Goal: Task Accomplishment & Management: Complete application form

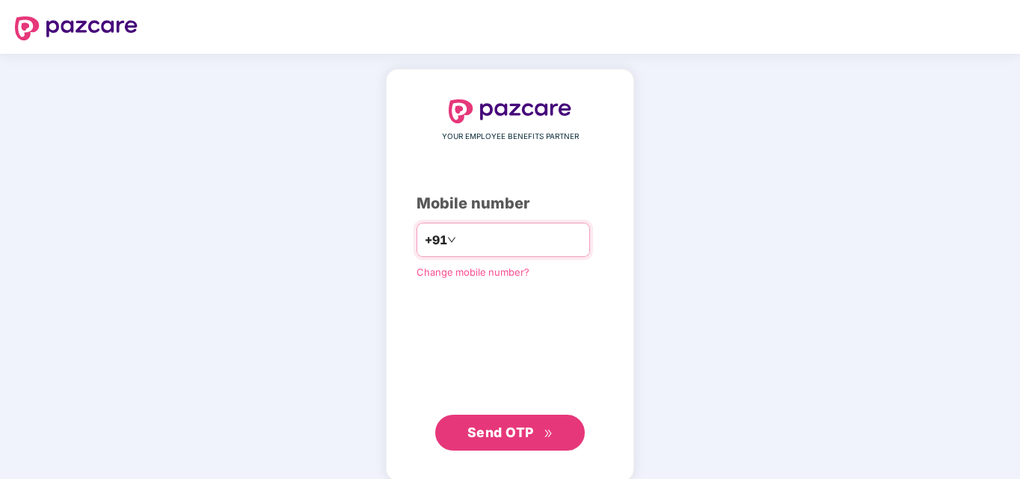
type input "*"
type input "**********"
click at [508, 434] on span "Send OTP" at bounding box center [500, 433] width 67 height 16
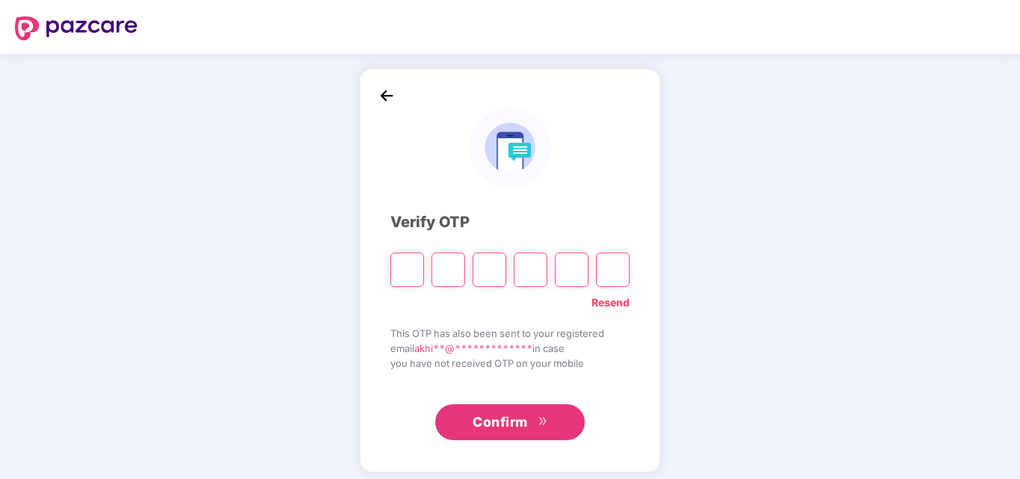
type input "*"
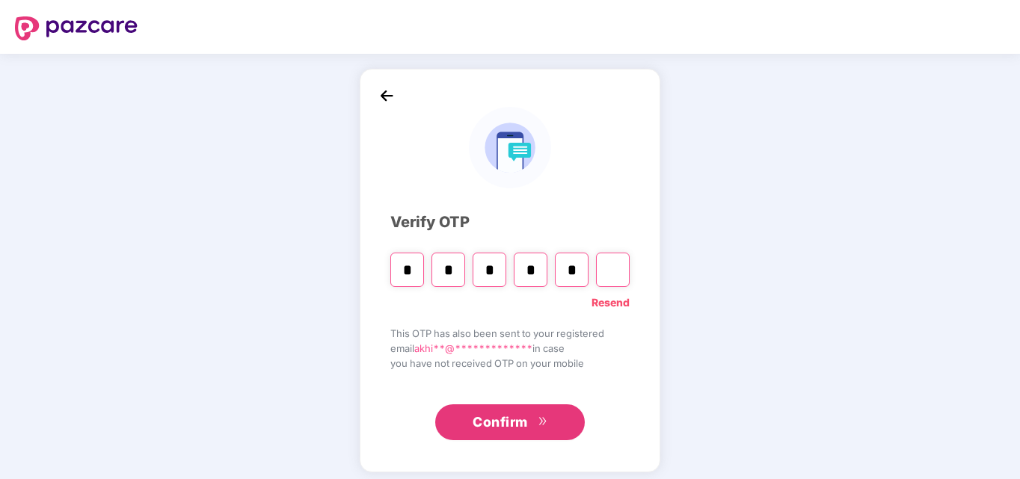
type input "*"
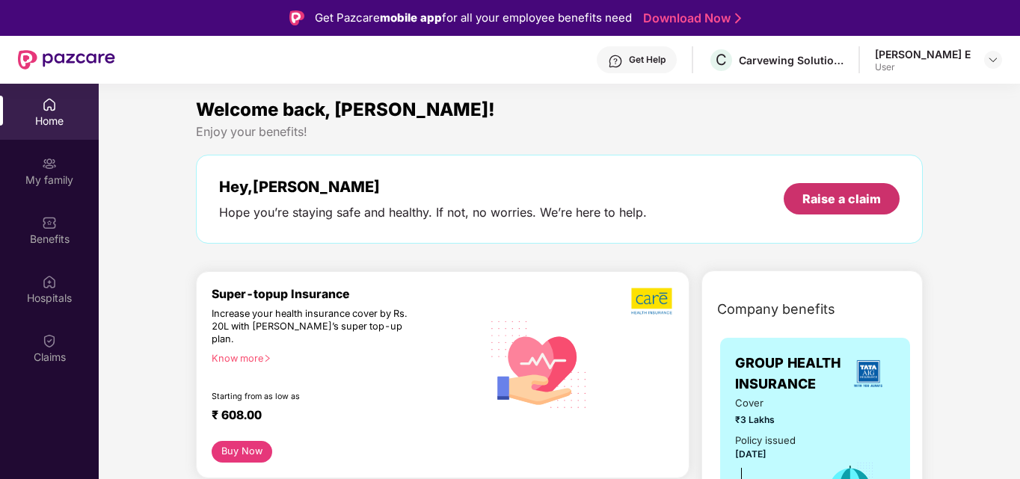
click at [844, 202] on div "Raise a claim" at bounding box center [841, 199] width 79 height 16
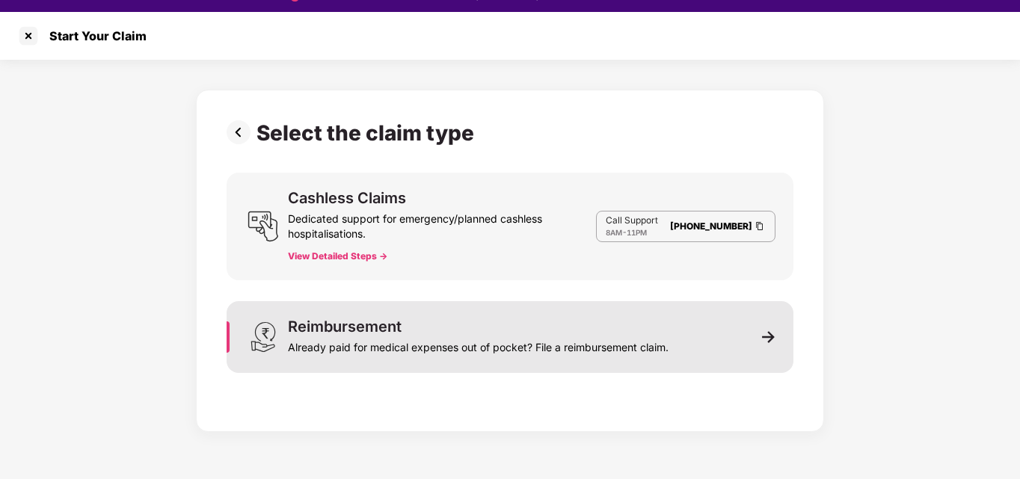
scroll to position [36, 0]
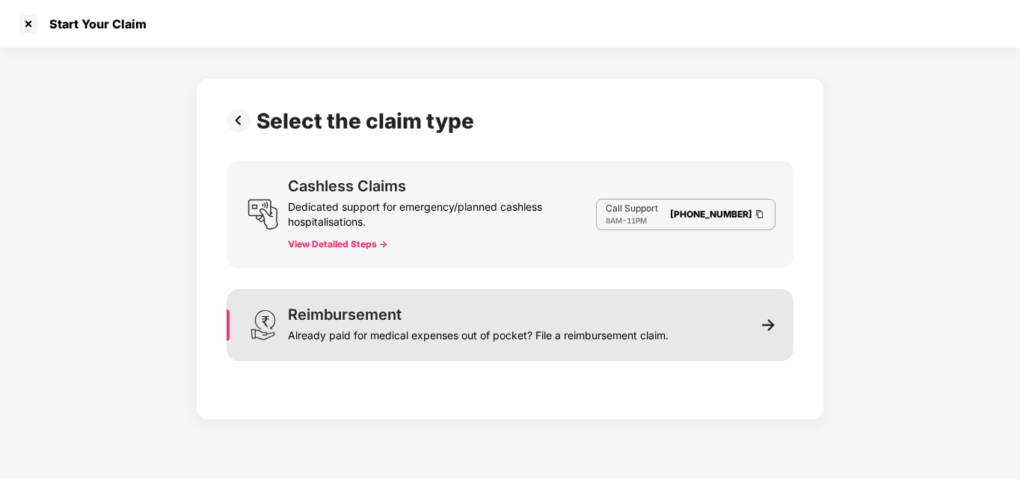
click at [764, 326] on img at bounding box center [768, 324] width 13 height 13
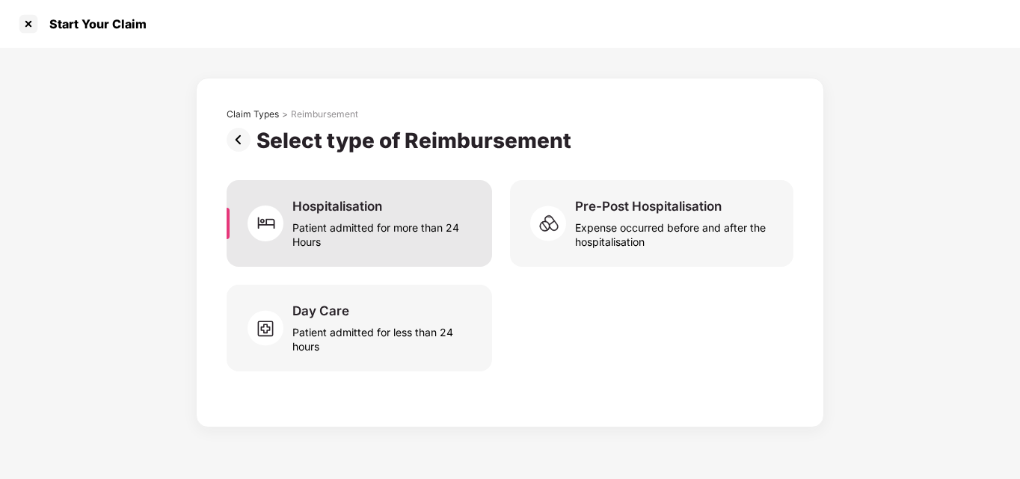
click at [341, 207] on div "Hospitalisation" at bounding box center [337, 206] width 90 height 16
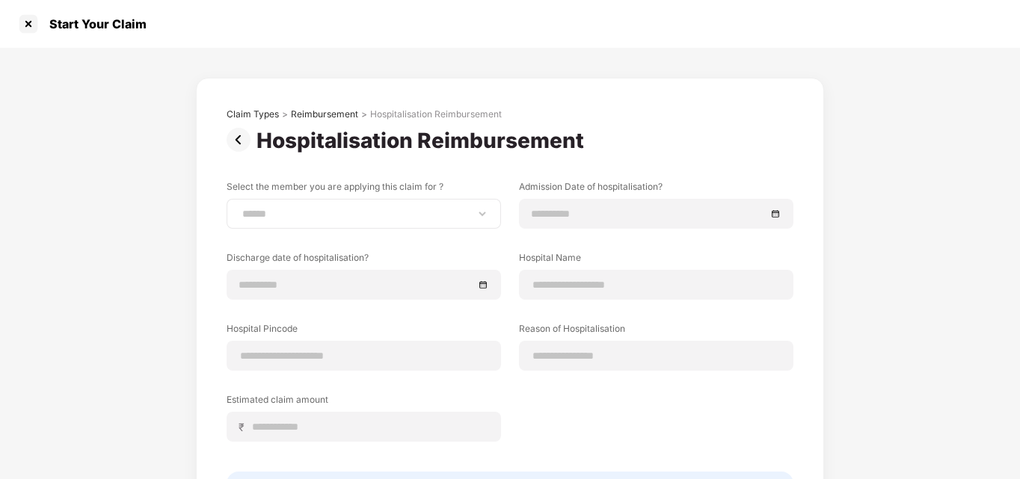
click at [274, 206] on div "****** ********" at bounding box center [364, 214] width 274 height 30
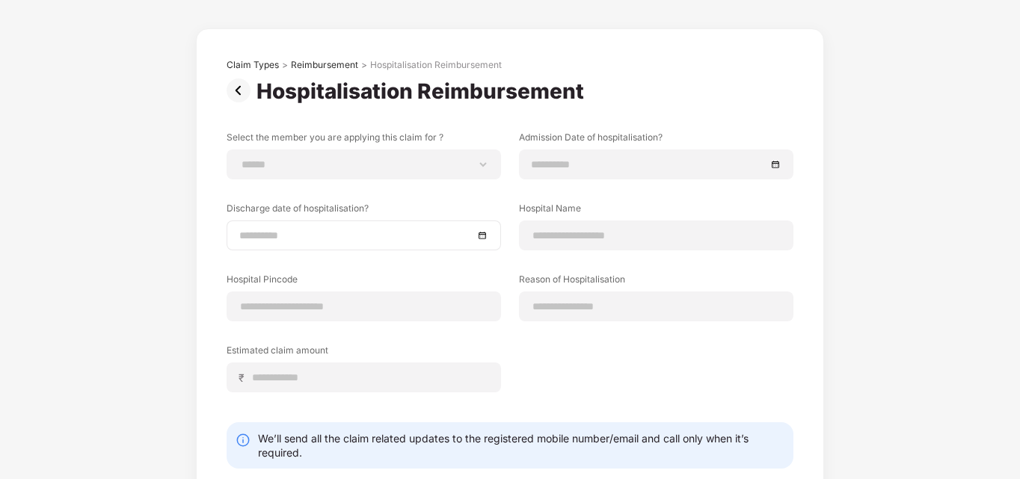
scroll to position [131, 0]
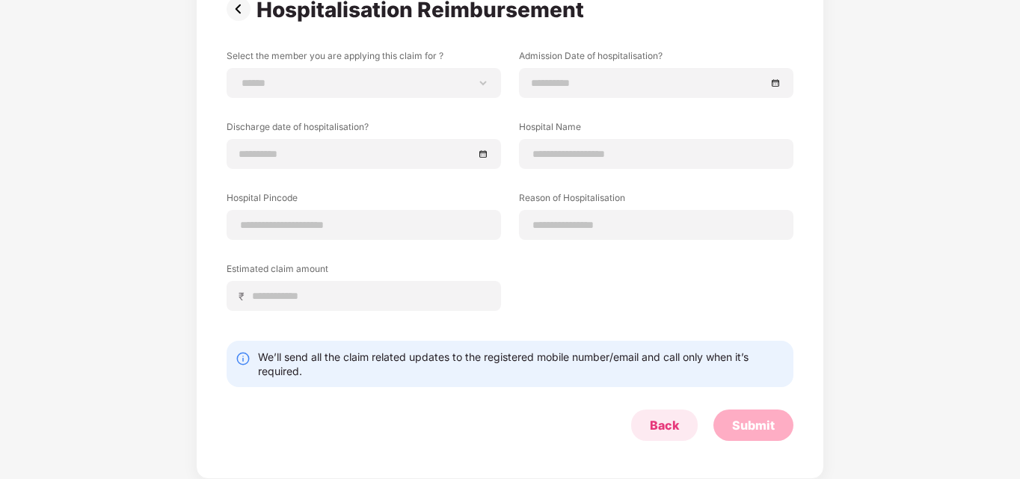
click at [662, 426] on div "Back" at bounding box center [664, 425] width 29 height 16
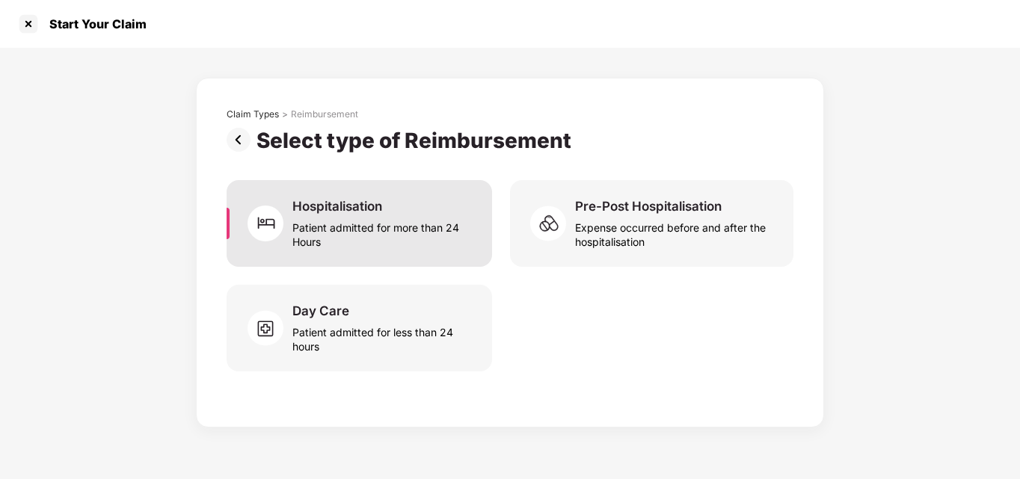
click at [366, 229] on div "Patient admitted for more than 24 Hours" at bounding box center [383, 232] width 182 height 34
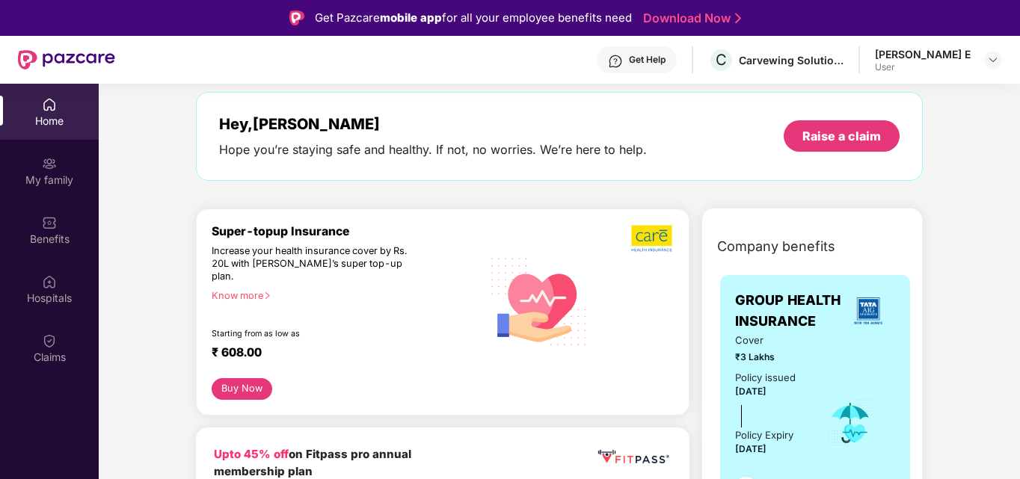
scroll to position [150, 0]
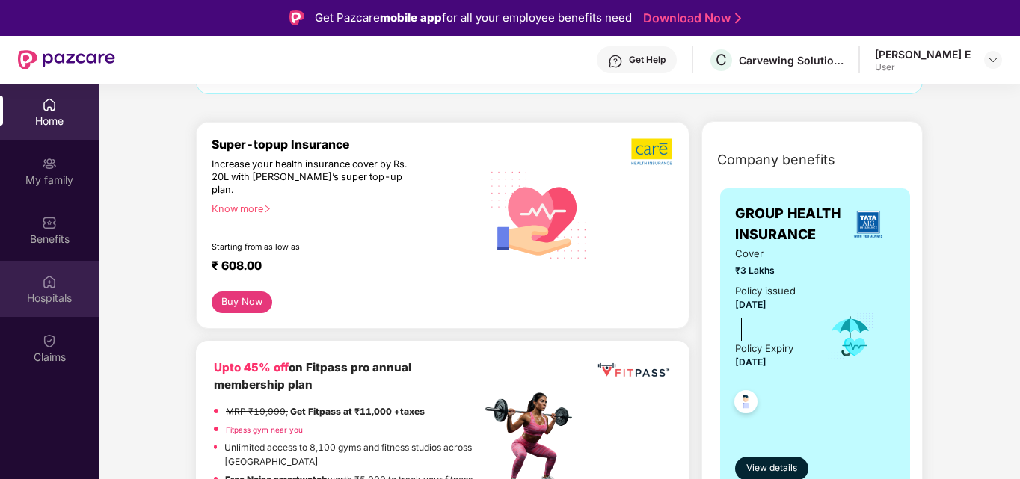
click at [37, 289] on div "Hospitals" at bounding box center [49, 289] width 99 height 56
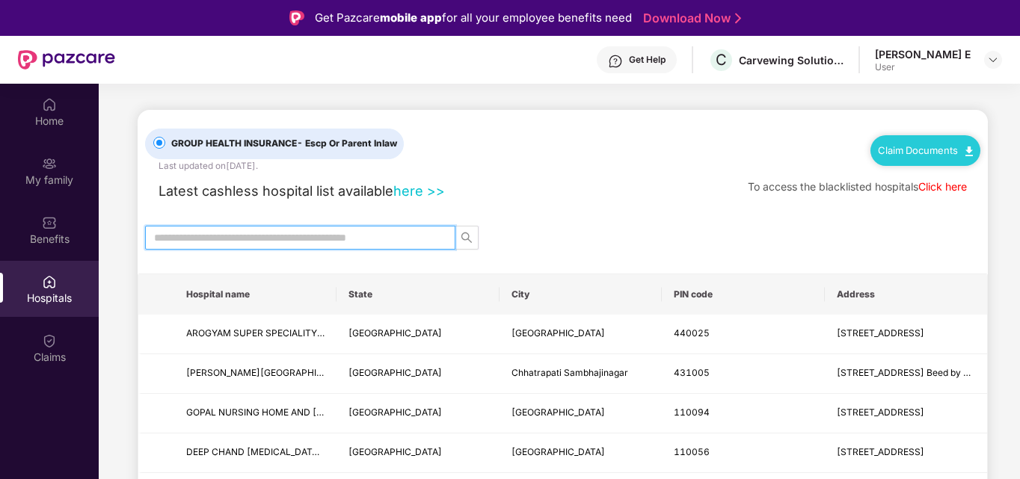
click at [217, 239] on input "text" at bounding box center [294, 238] width 280 height 16
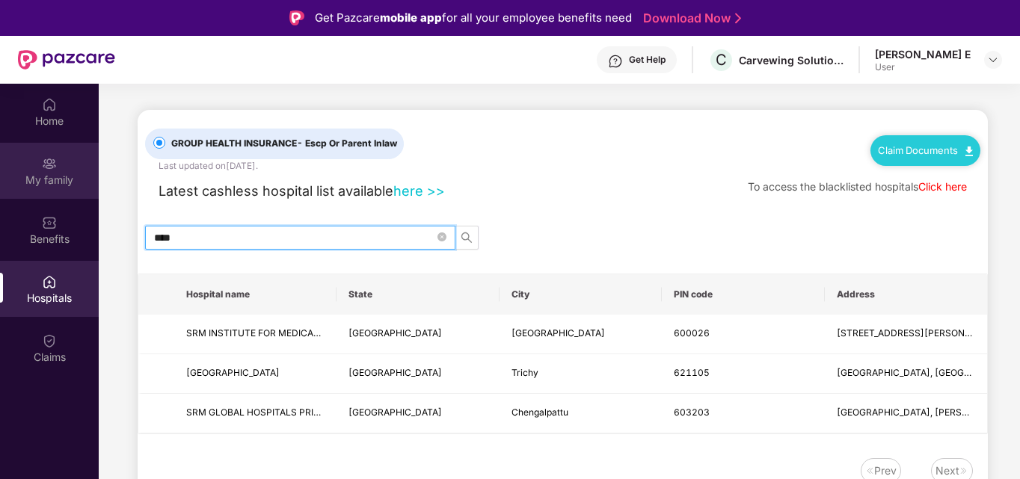
type input "***"
click at [51, 176] on div "My family" at bounding box center [49, 180] width 99 height 15
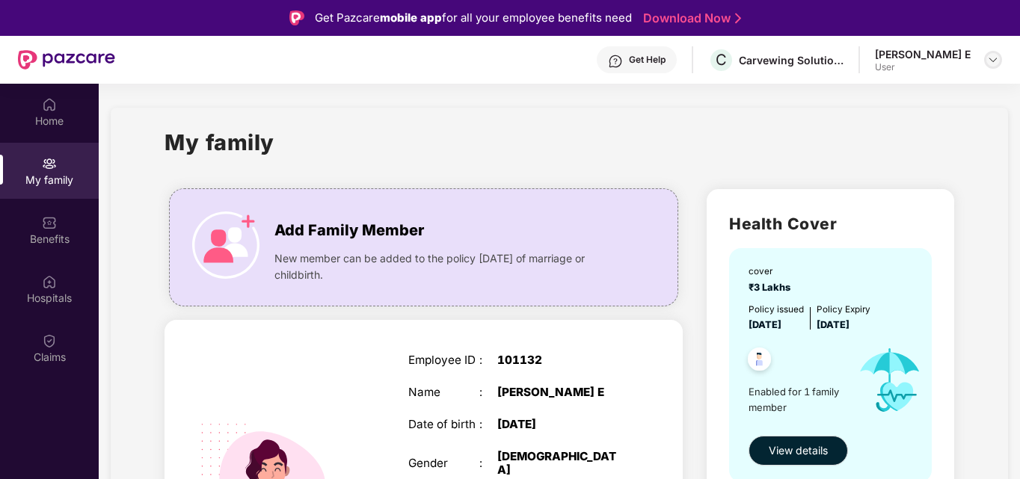
click at [989, 60] on img at bounding box center [993, 60] width 12 height 12
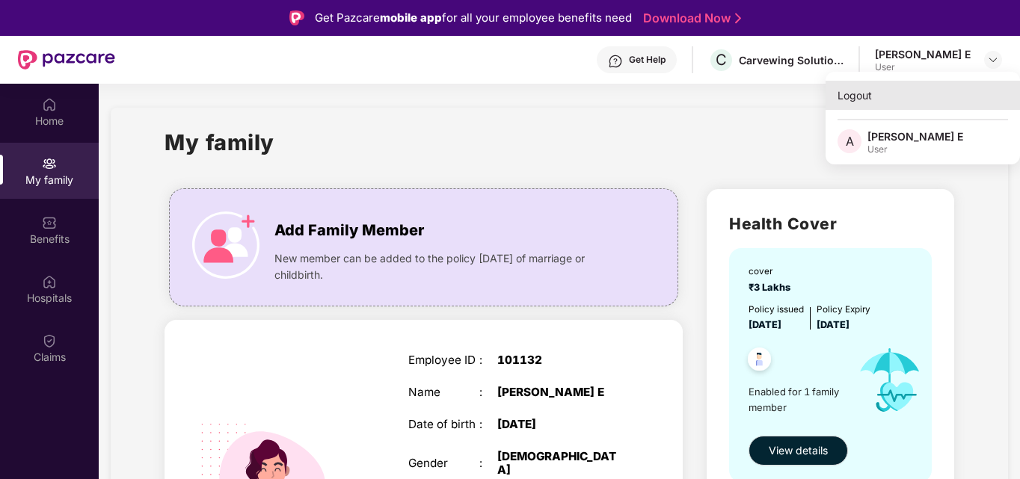
click at [867, 95] on div "Logout" at bounding box center [922, 95] width 194 height 29
